Goal: Transaction & Acquisition: Purchase product/service

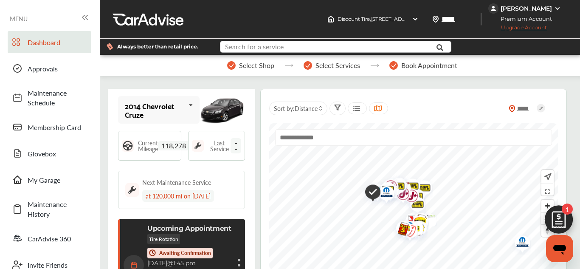
click at [335, 47] on input "text" at bounding box center [329, 47] width 217 height 13
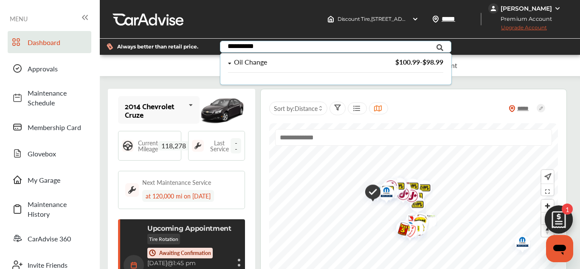
type input "**********"
click at [234, 62] on div "Oil Change" at bounding box center [250, 62] width 33 height 7
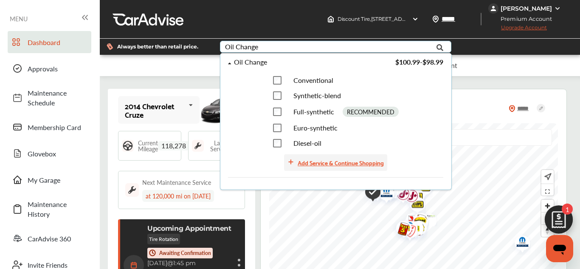
click at [328, 164] on div "Add Service & Continue Shopping" at bounding box center [341, 163] width 86 height 10
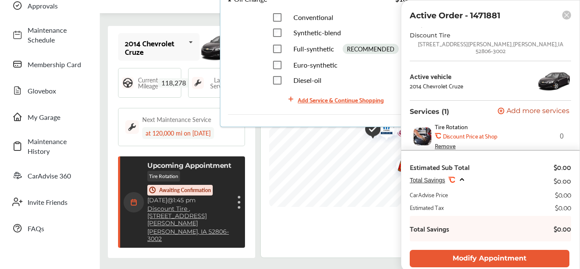
scroll to position [61, 0]
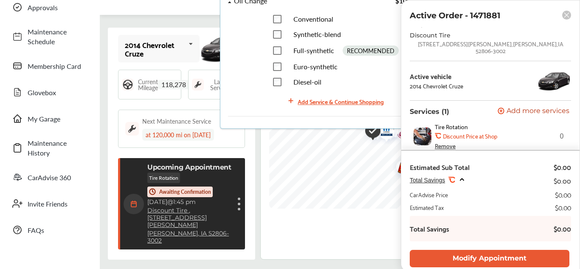
click at [569, 18] on rect at bounding box center [566, 15] width 9 height 9
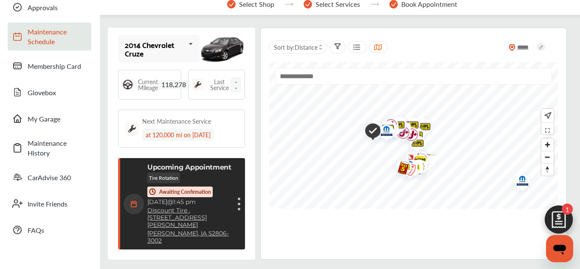
scroll to position [0, 0]
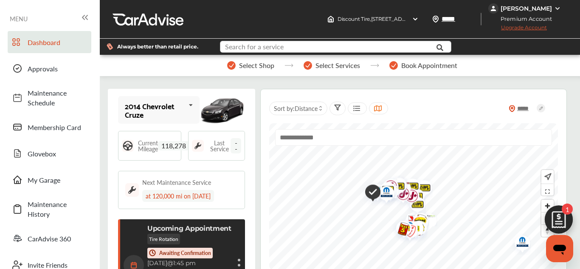
click at [304, 48] on input "text" at bounding box center [329, 47] width 217 height 13
click at [220, 175] on div "Next Maintenance Service at 120,000 mi on [DATE]" at bounding box center [181, 190] width 127 height 38
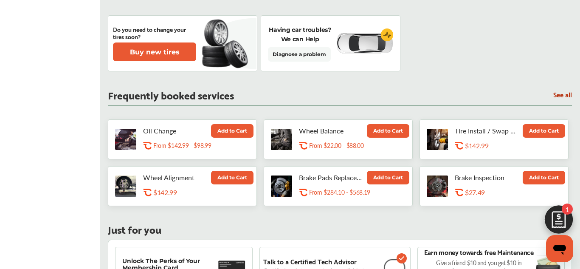
scroll to position [324, 0]
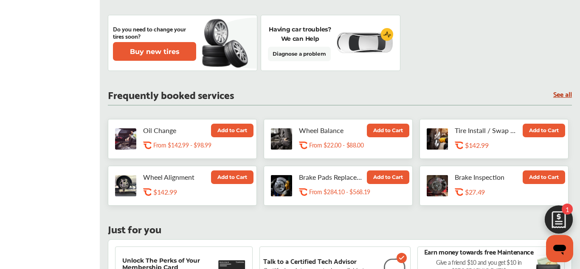
click at [127, 128] on img at bounding box center [125, 138] width 21 height 21
click at [229, 124] on button "Add to Cart" at bounding box center [232, 131] width 42 height 14
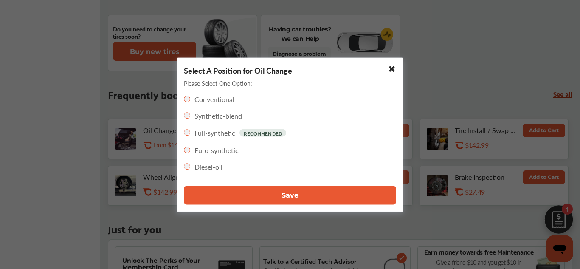
click at [262, 195] on button "Save" at bounding box center [290, 195] width 212 height 19
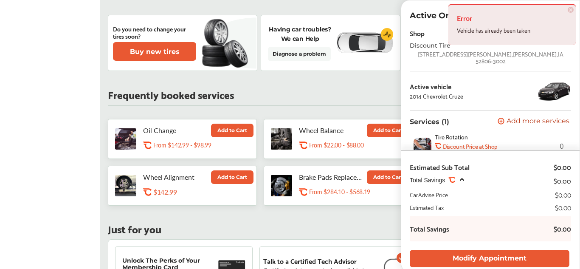
click at [572, 11] on span "×" at bounding box center [571, 10] width 6 height 6
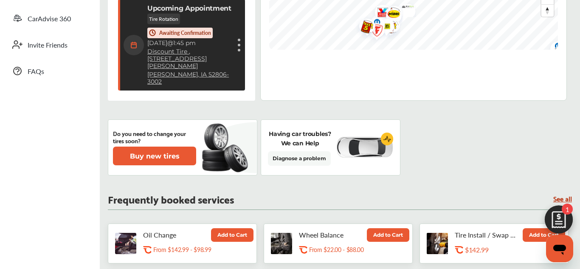
scroll to position [220, 0]
